Goal: Use online tool/utility: Utilize a website feature to perform a specific function

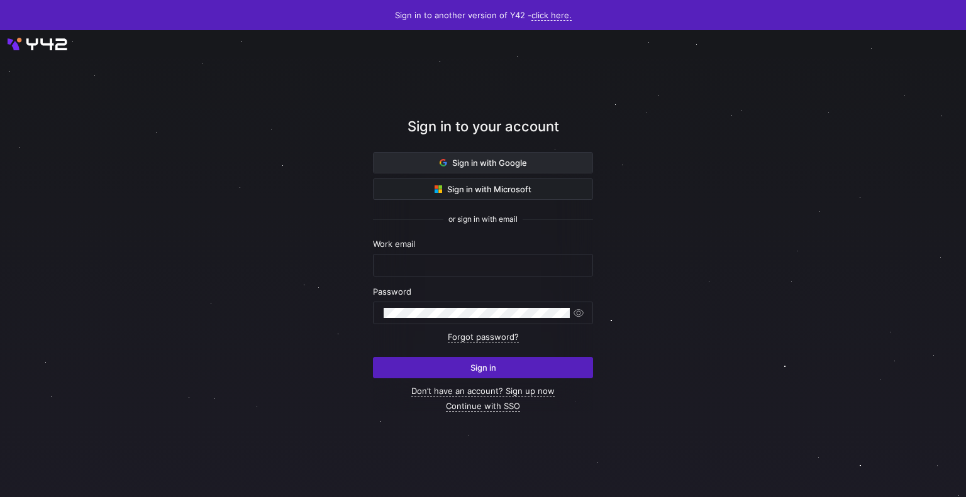
click at [464, 158] on span "Sign in with Google" at bounding box center [483, 163] width 87 height 10
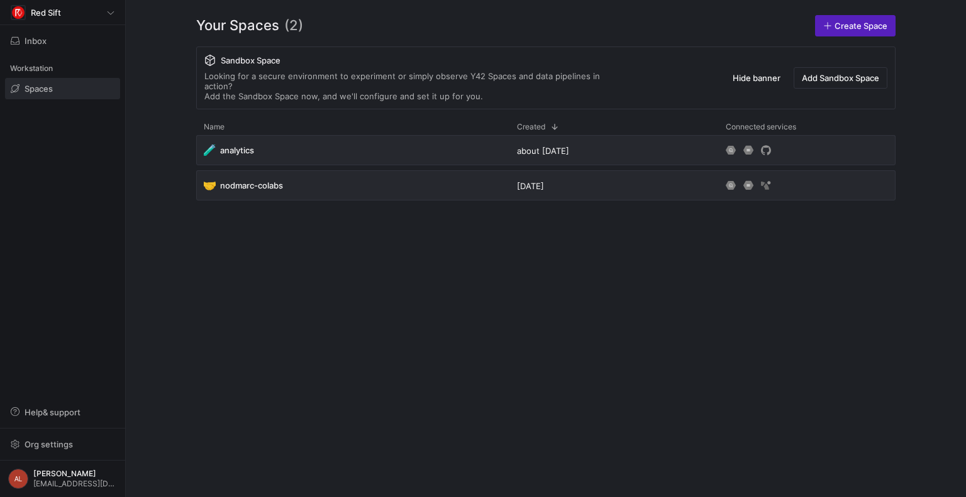
click at [9, 218] on div "Red Sift Inbox Workstation Spaces Help & support Org settings AL Arielle Lode a…" at bounding box center [62, 248] width 125 height 497
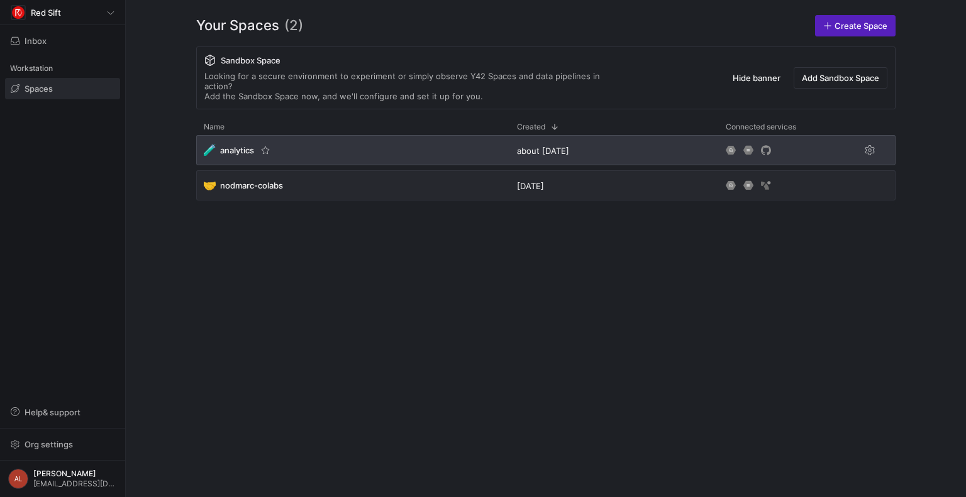
click at [312, 142] on div "🧪 analytics" at bounding box center [352, 150] width 313 height 30
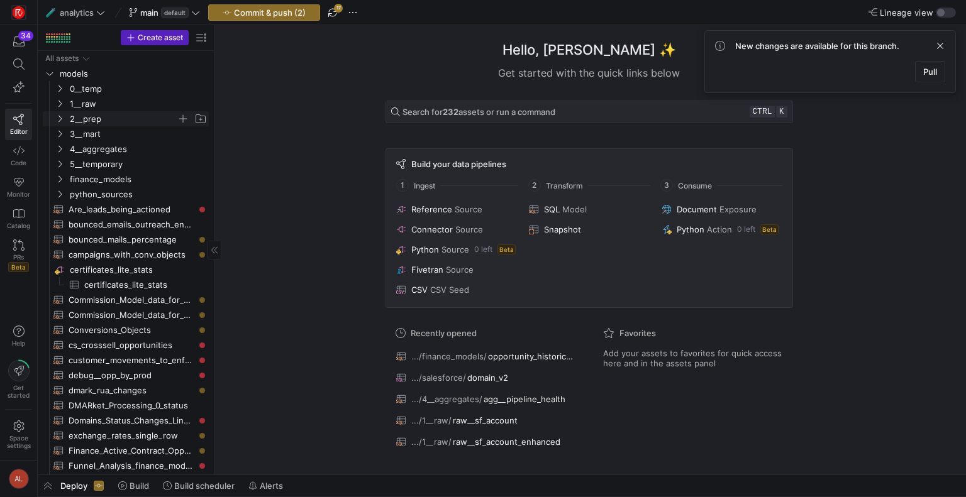
click at [59, 119] on icon "Press SPACE to select this row." at bounding box center [59, 119] width 9 height 8
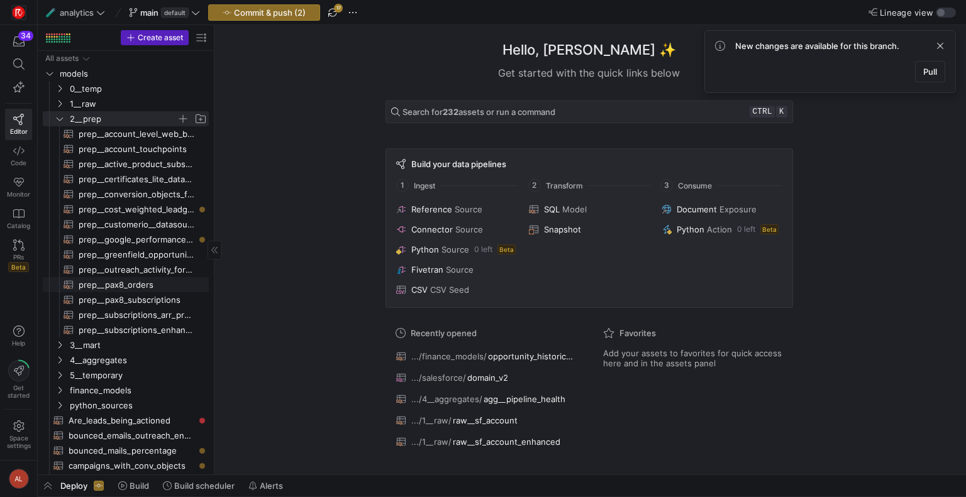
click at [113, 282] on span "prep__pax8_orders​​​​​​​​​​" at bounding box center [137, 285] width 116 height 14
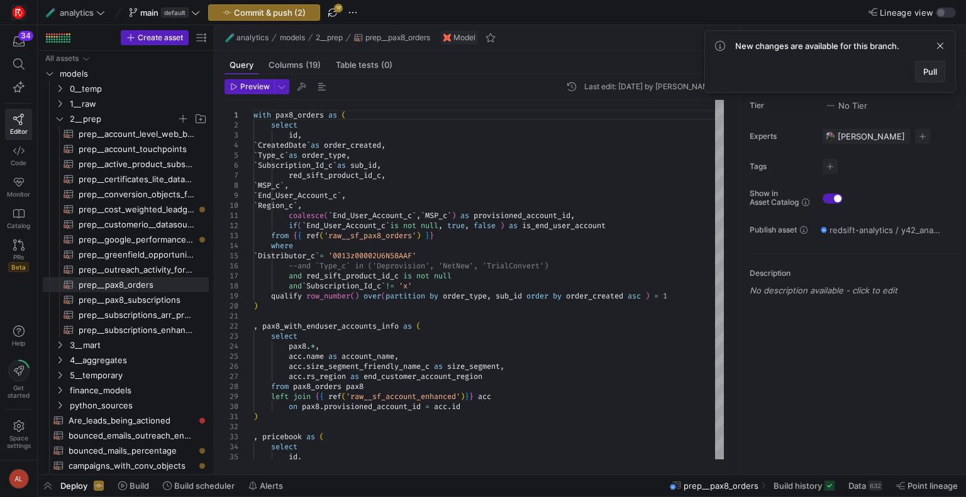
click at [920, 70] on span at bounding box center [930, 72] width 29 height 20
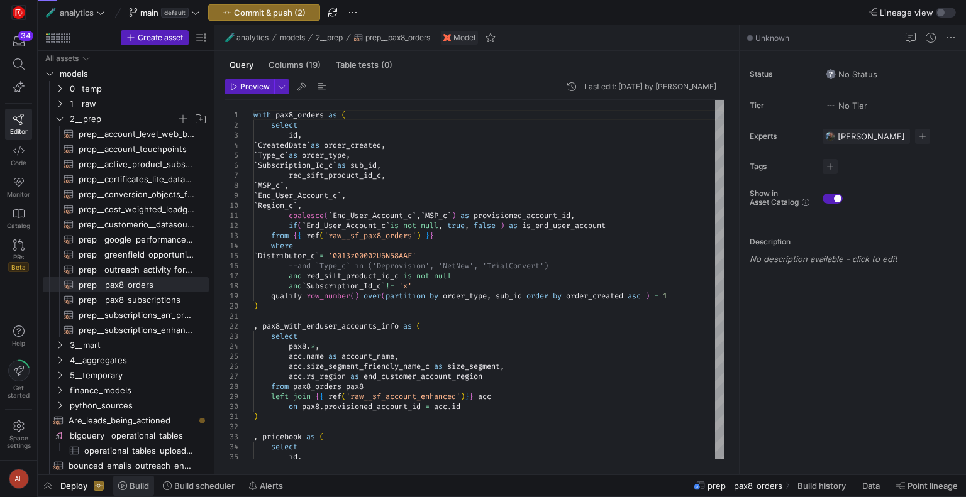
click at [125, 479] on span at bounding box center [133, 486] width 41 height 20
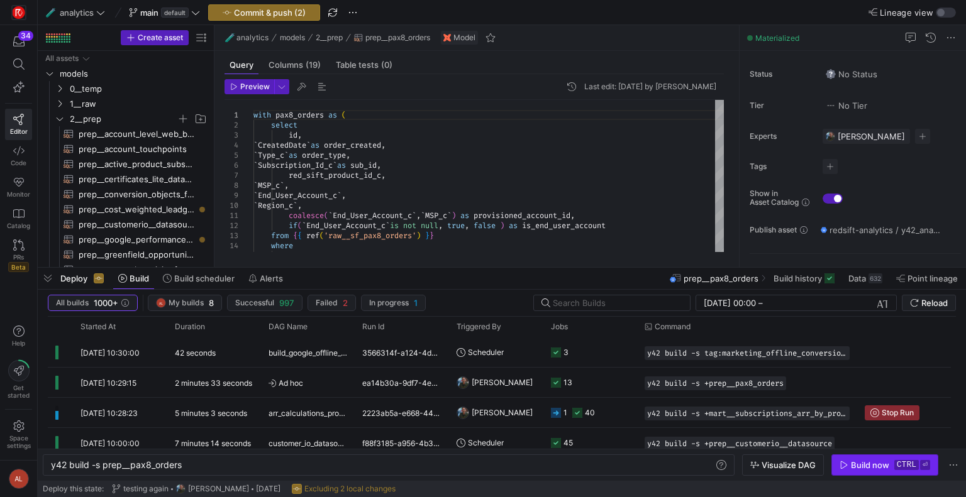
click at [882, 466] on div "Build now" at bounding box center [870, 465] width 38 height 10
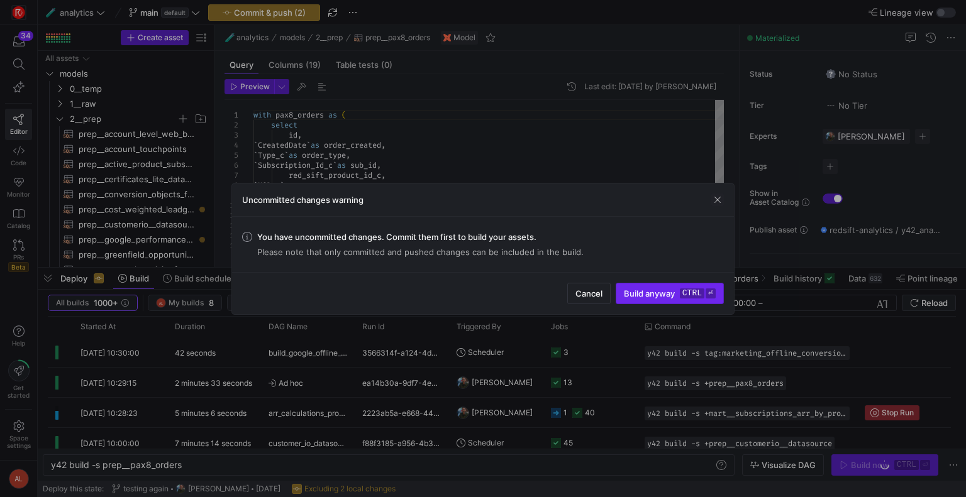
click at [630, 291] on span "Build anyway ctrl ⏎" at bounding box center [670, 294] width 92 height 10
